Goal: Find contact information: Find contact information

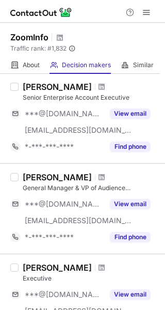
scroll to position [268, 0]
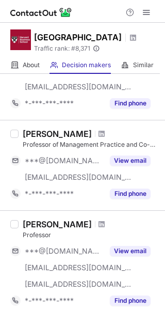
scroll to position [696, 0]
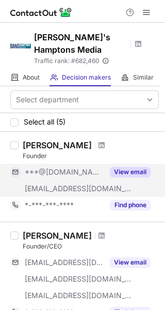
click at [129, 167] on button "View email" at bounding box center [130, 172] width 41 height 10
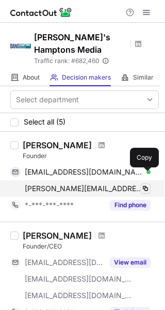
click at [143, 184] on span at bounding box center [146, 188] width 8 height 8
